Goal: Transaction & Acquisition: Download file/media

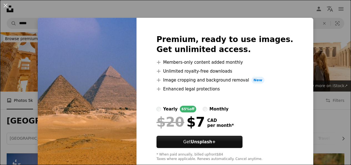
scroll to position [106, 0]
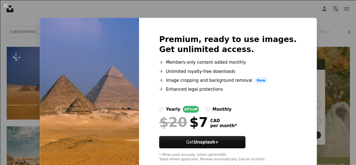
click at [287, 9] on div "An X shape Premium, ready to use images. Get unlimited access. A plus sign Memb…" at bounding box center [178, 82] width 356 height 165
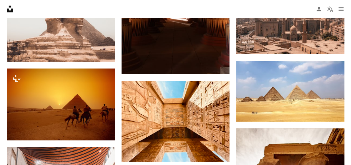
scroll to position [324, 0]
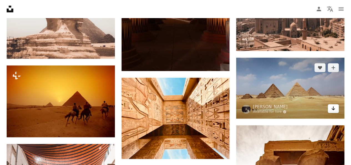
click at [334, 108] on icon "Arrow pointing down" at bounding box center [333, 108] width 4 height 7
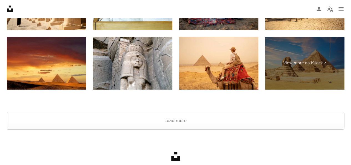
scroll to position [1005, 0]
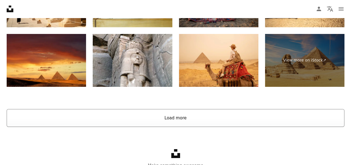
click at [207, 112] on button "Load more" at bounding box center [176, 118] width 338 height 18
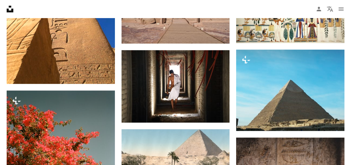
scroll to position [5807, 0]
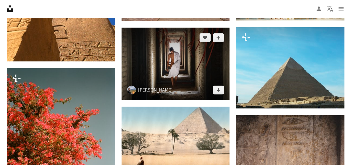
click at [167, 64] on img at bounding box center [176, 64] width 108 height 72
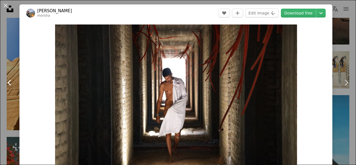
click at [0, 61] on link "Chevron left" at bounding box center [9, 82] width 19 height 53
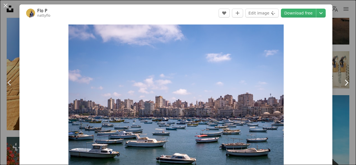
click at [344, 84] on icon at bounding box center [346, 82] width 4 height 6
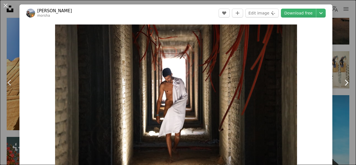
click at [344, 84] on icon at bounding box center [346, 82] width 4 height 6
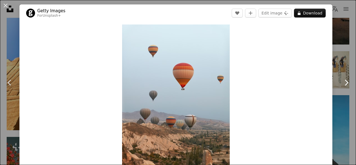
click at [344, 84] on icon at bounding box center [346, 82] width 4 height 6
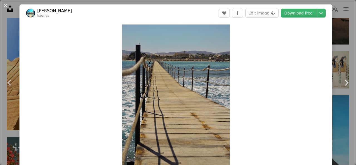
click at [344, 84] on icon at bounding box center [346, 82] width 4 height 6
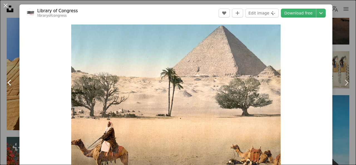
click at [2, 63] on link "Chevron left" at bounding box center [9, 82] width 19 height 53
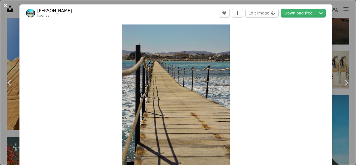
click at [3, 4] on button "An X shape" at bounding box center [5, 5] width 7 height 7
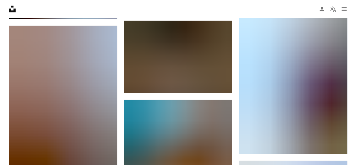
scroll to position [7728, 0]
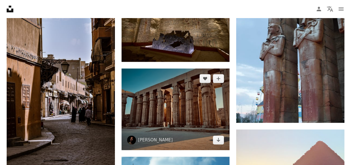
click at [179, 116] on img at bounding box center [176, 108] width 108 height 81
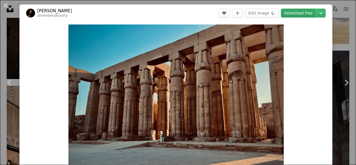
click at [291, 13] on link "Download free" at bounding box center [298, 13] width 35 height 9
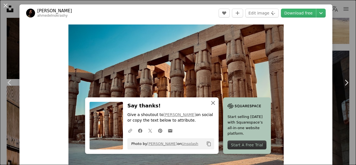
click at [211, 103] on icon "button" at bounding box center [213, 103] width 4 height 4
